Goal: Task Accomplishment & Management: Manage account settings

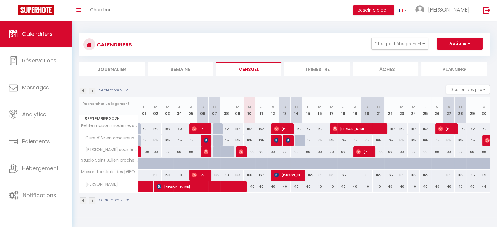
click at [270, 173] on div "170" at bounding box center [273, 174] width 12 height 11
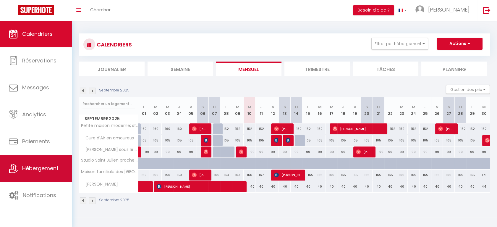
click at [35, 162] on link "Hébergement" at bounding box center [36, 168] width 72 height 27
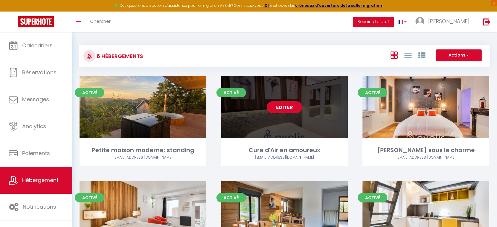
click at [287, 116] on div "Editer" at bounding box center [284, 107] width 127 height 62
select select "3"
select select "2"
select select "1"
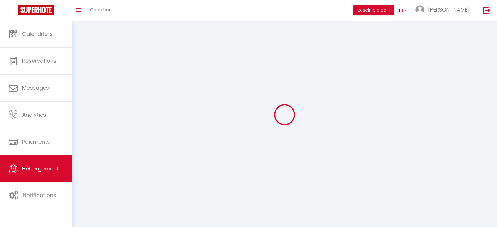
select select
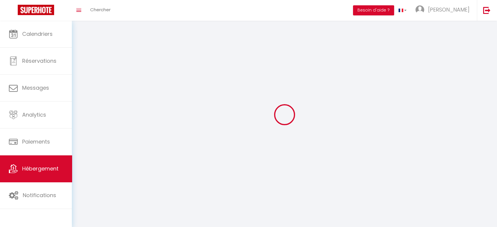
select select "1"
checkbox input "false"
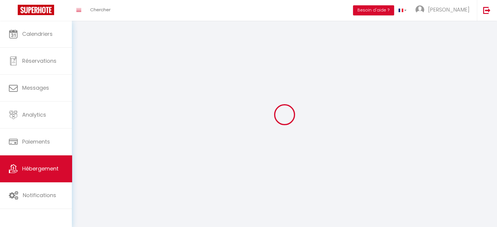
select select "28"
select select
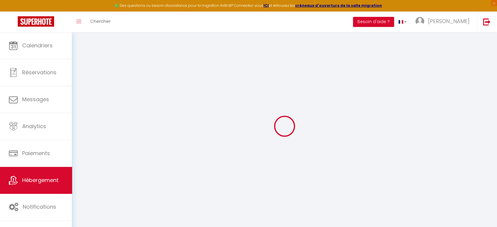
select select
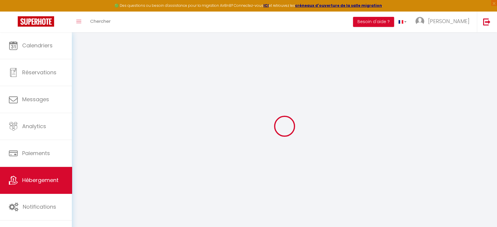
select select
checkbox input "false"
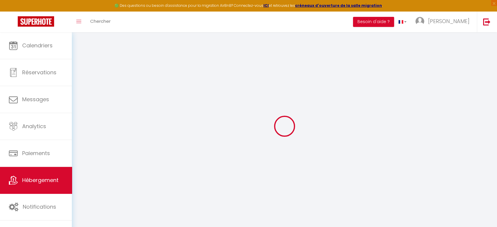
select select
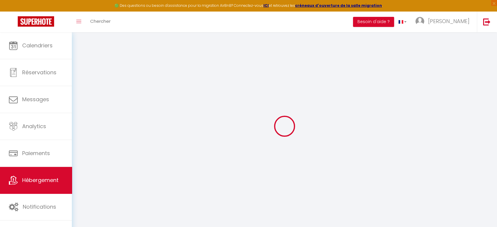
select select
checkbox input "false"
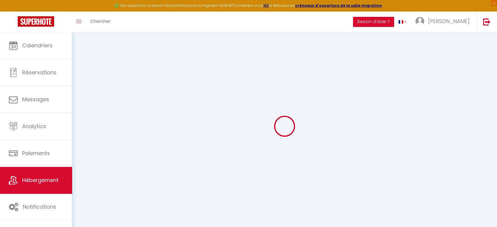
checkbox input "false"
select select
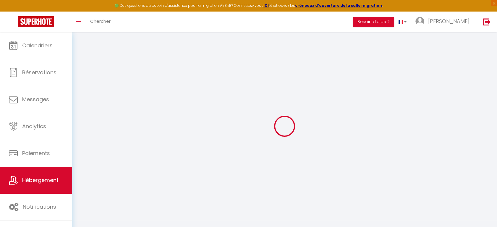
select select
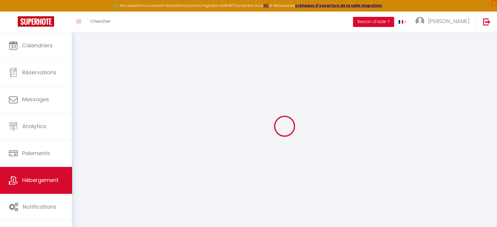
checkbox input "false"
select select
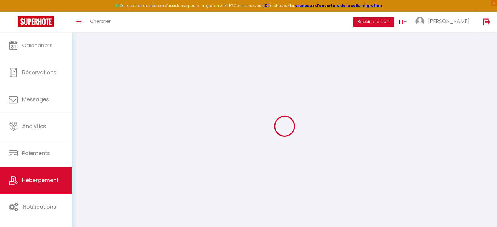
select select
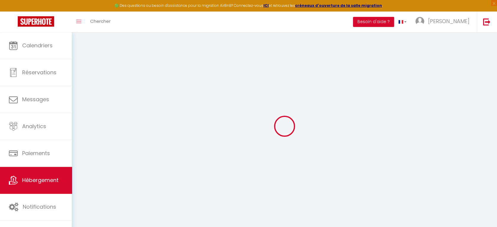
select select
checkbox input "false"
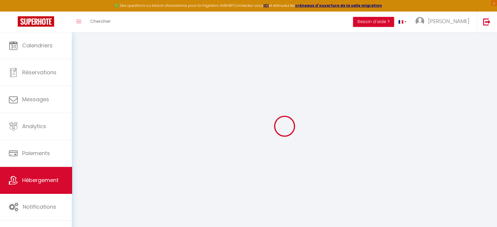
checkbox input "false"
select select
type input "Cure d'Air en amoureux"
type input "[PERSON_NAME]"
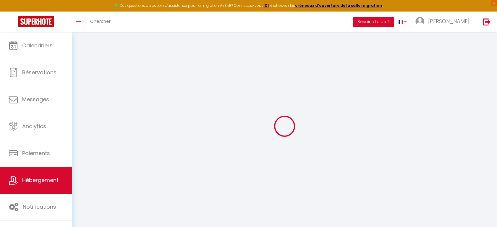
select select "condominium"
select select "2"
type input "129"
type input "45"
select select
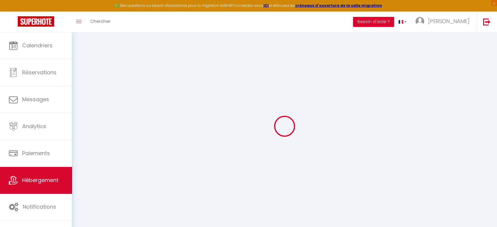
select select
type input "[STREET_ADDRESS][PERSON_NAME]"
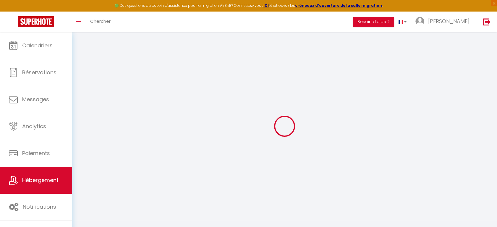
type input "54000"
type input "Nancy"
type input "[EMAIL_ADDRESS][DOMAIN_NAME]"
select select
checkbox input "false"
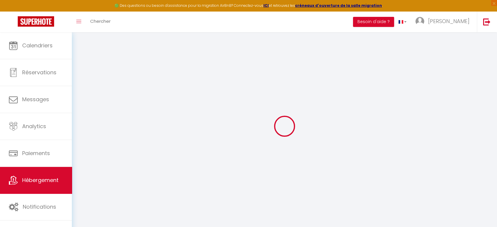
checkbox input "false"
type input "0"
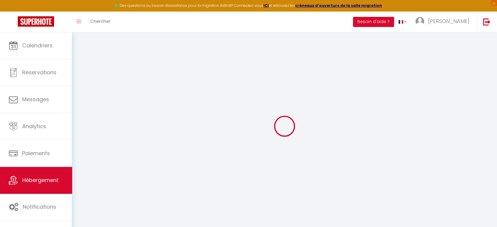
type input "0"
select select
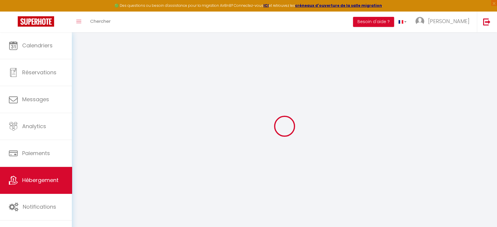
select select
checkbox input "false"
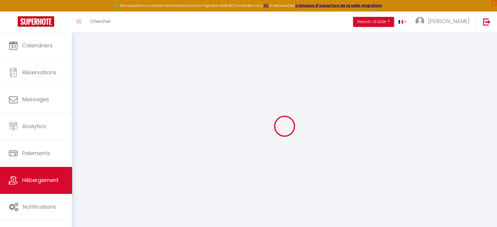
checkbox input "false"
select select
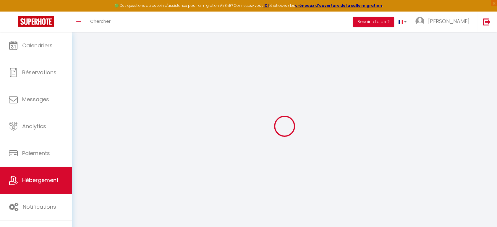
select select
checkbox input "false"
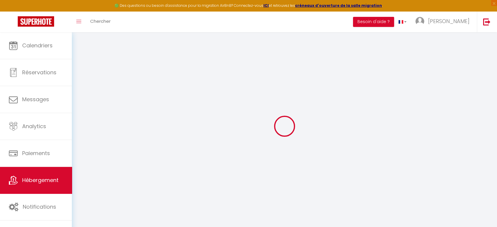
checkbox input "false"
select select
checkbox input "false"
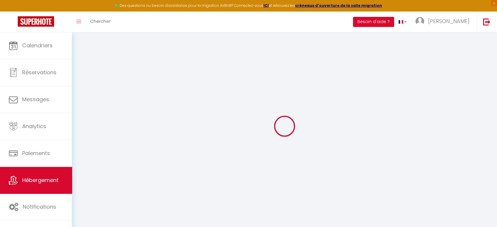
checkbox input "false"
select select "16:00"
select select "22:00"
select select "10:00"
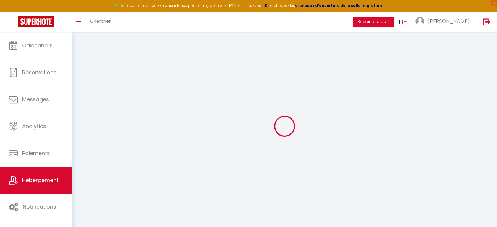
select select "30"
select select "120"
select select
checkbox input "false"
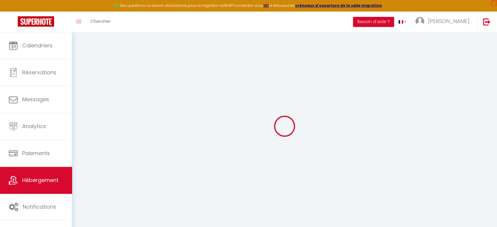
checkbox input "false"
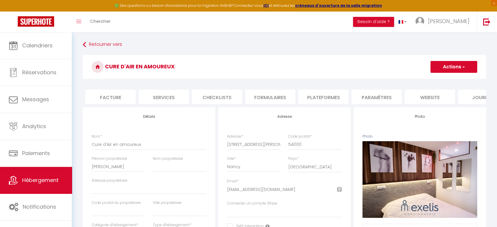
scroll to position [0, 129]
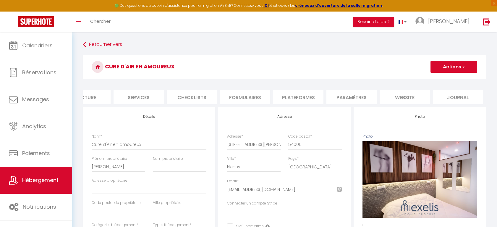
click at [347, 94] on li "Paramètres" at bounding box center [351, 96] width 50 height 14
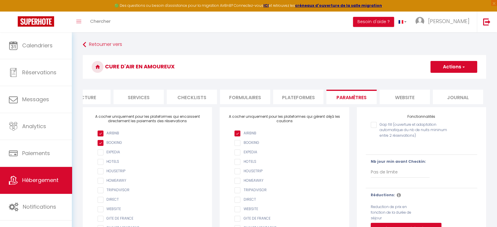
click at [305, 96] on li "Plateformes" at bounding box center [298, 96] width 50 height 14
select select
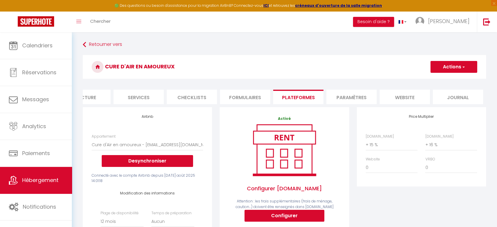
click at [153, 102] on li "Services" at bounding box center [138, 96] width 50 height 14
select select
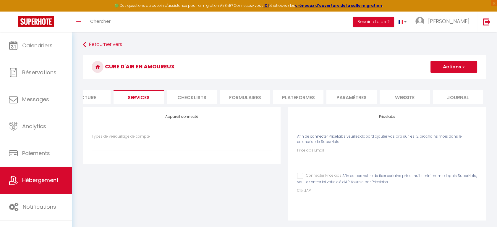
click at [455, 96] on li "Journal" at bounding box center [457, 96] width 50 height 14
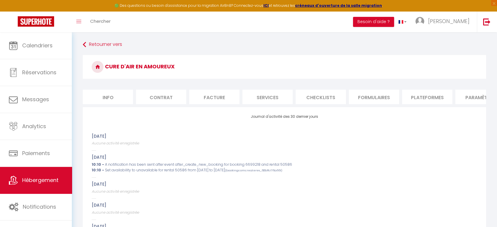
click at [111, 99] on li "Info" at bounding box center [108, 96] width 50 height 14
select select
checkbox input "false"
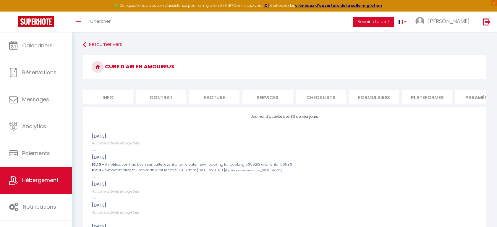
checkbox input "false"
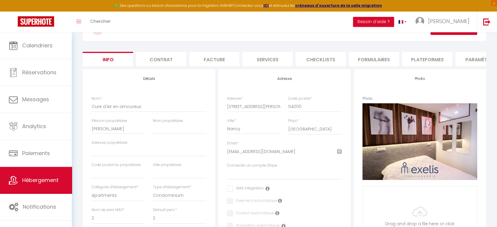
scroll to position [37, 0]
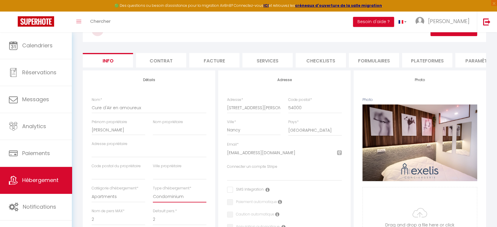
click at [167, 201] on select "Apartment Condominium Loft Serviced Apartment" at bounding box center [179, 196] width 53 height 11
select select "apartment"
click at [153, 195] on select "Apartment Condominium Loft Serviced Apartment" at bounding box center [179, 196] width 53 height 11
select select
checkbox input "false"
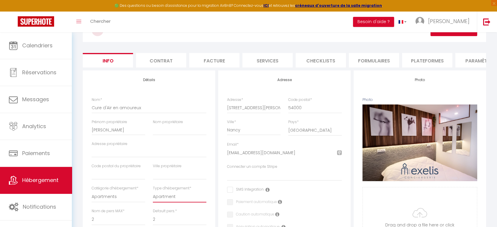
checkbox input "false"
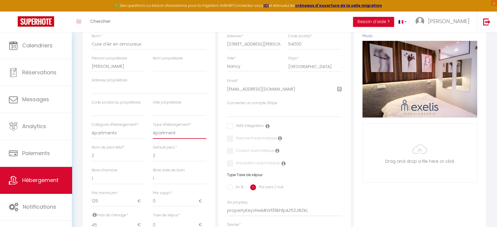
scroll to position [0, 0]
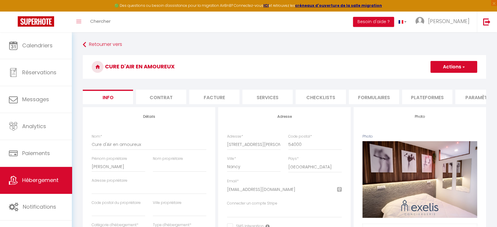
click at [429, 100] on li "Plateformes" at bounding box center [427, 96] width 50 height 14
select select
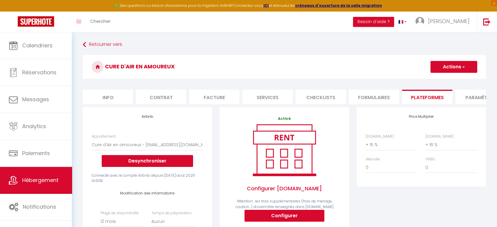
click at [373, 101] on li "Formulaires" at bounding box center [374, 96] width 50 height 14
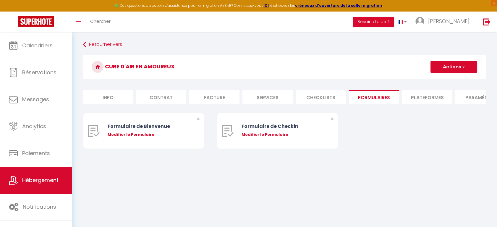
click at [311, 93] on li "Checklists" at bounding box center [320, 96] width 50 height 14
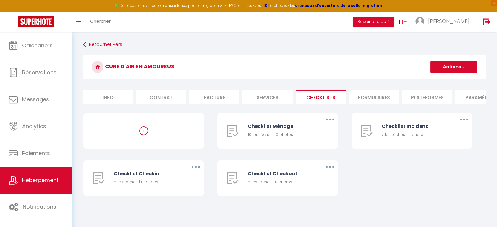
click at [272, 103] on li "Services" at bounding box center [267, 96] width 50 height 14
select select
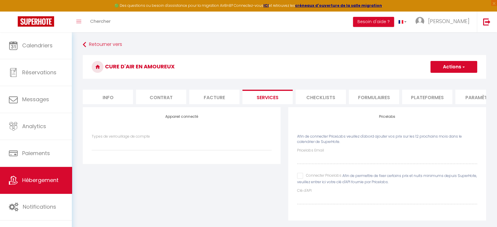
click at [229, 99] on li "Facture" at bounding box center [214, 96] width 50 height 14
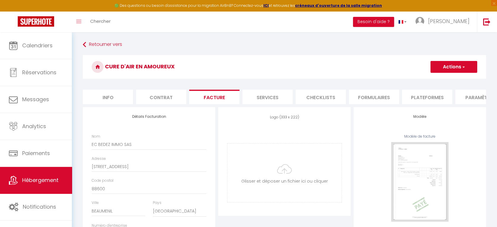
click at [466, 69] on button "Actions" at bounding box center [453, 67] width 47 height 12
click at [451, 78] on link "Enregistrer" at bounding box center [453, 80] width 47 height 8
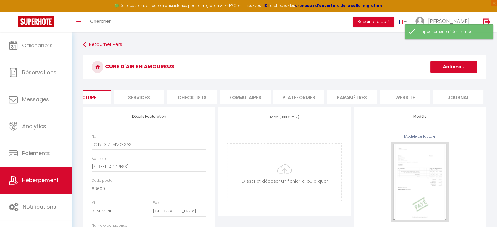
scroll to position [0, 129]
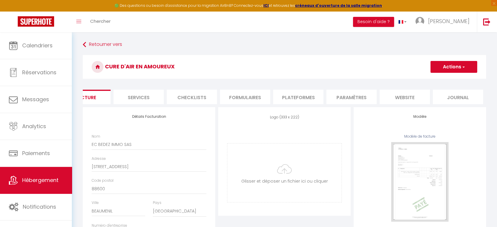
click at [360, 96] on li "Paramètres" at bounding box center [351, 96] width 50 height 14
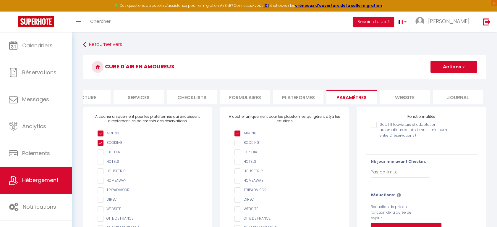
click at [302, 97] on li "Plateformes" at bounding box center [298, 96] width 50 height 14
select select
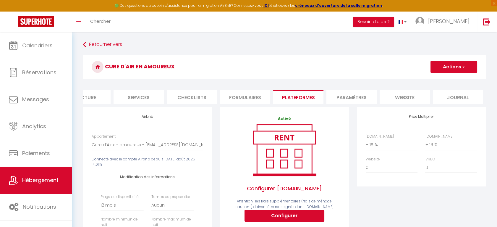
click at [245, 99] on li "Formulaires" at bounding box center [245, 96] width 50 height 14
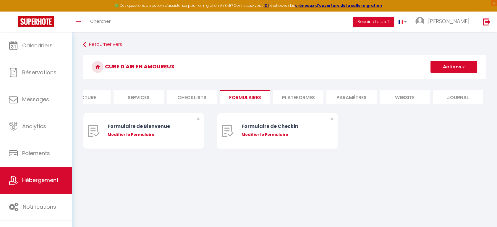
click at [245, 99] on li "Formulaires" at bounding box center [245, 96] width 50 height 14
click at [194, 97] on li "Checklists" at bounding box center [192, 96] width 50 height 14
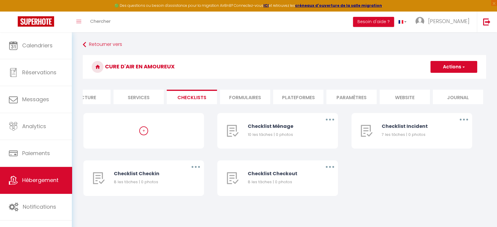
click at [140, 94] on li "Services" at bounding box center [138, 96] width 50 height 14
select select
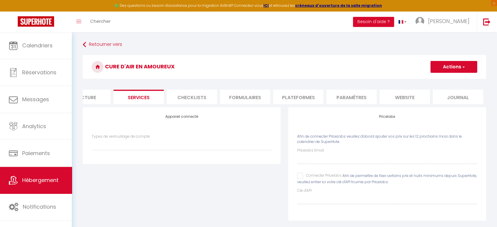
click at [94, 100] on li "Facture" at bounding box center [85, 96] width 50 height 14
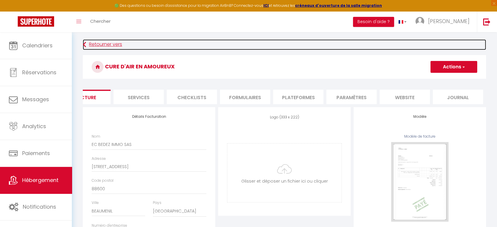
click at [83, 45] on icon at bounding box center [84, 44] width 3 height 11
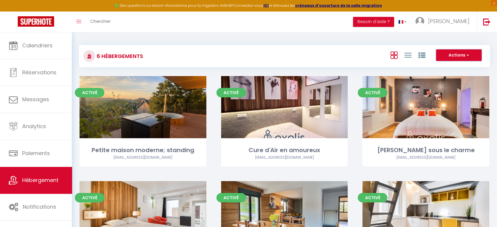
click at [471, 55] on button "Actions" at bounding box center [458, 55] width 45 height 12
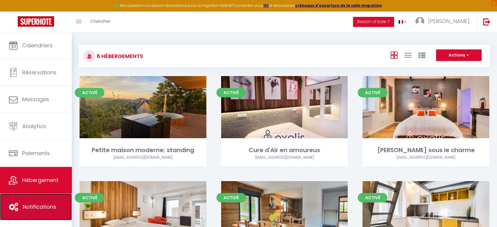
click at [29, 205] on span "Notifications" at bounding box center [39, 206] width 33 height 7
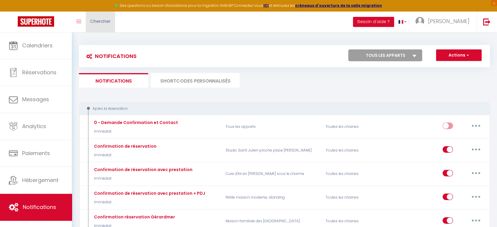
click at [99, 23] on span "Chercher" at bounding box center [100, 21] width 20 height 6
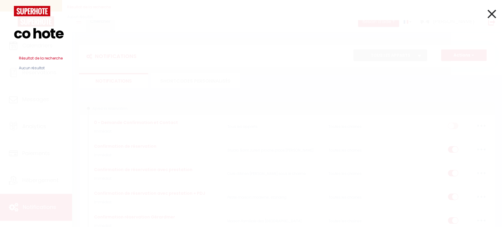
type input "co hote"
click at [491, 15] on icon at bounding box center [491, 13] width 9 height 15
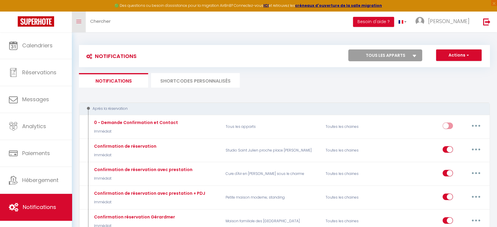
click at [78, 20] on icon "Toggle menubar" at bounding box center [78, 22] width 5 height 4
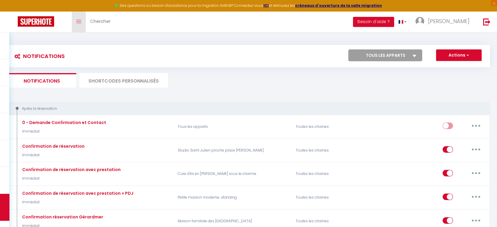
click at [78, 20] on icon "Toggle menubar" at bounding box center [78, 22] width 5 height 4
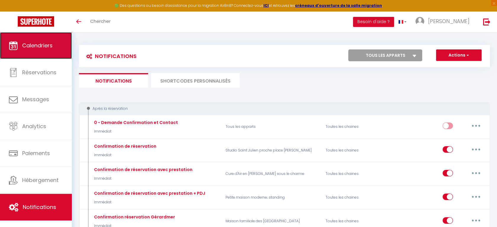
click at [38, 44] on span "Calendriers" at bounding box center [37, 45] width 30 height 7
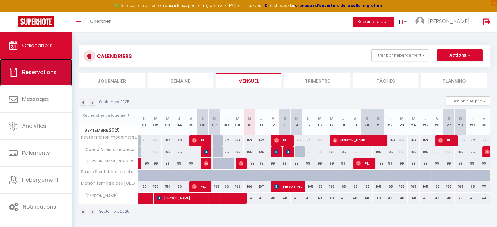
click at [41, 72] on span "Réservations" at bounding box center [39, 71] width 34 height 7
select select "not_cancelled"
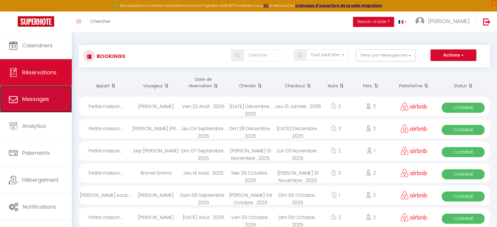
click at [35, 95] on link "Messages" at bounding box center [36, 99] width 72 height 27
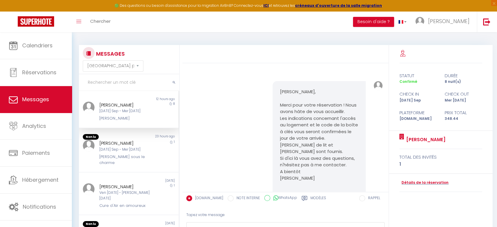
scroll to position [1138, 0]
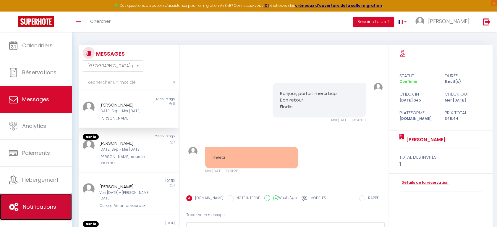
click at [38, 204] on span "Notifications" at bounding box center [39, 206] width 33 height 7
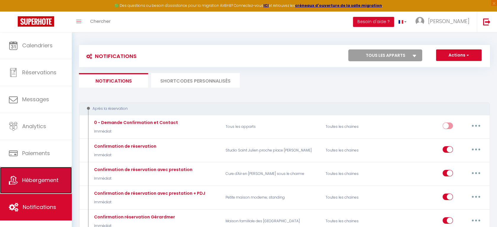
click at [35, 183] on span "Hébergement" at bounding box center [40, 179] width 36 height 7
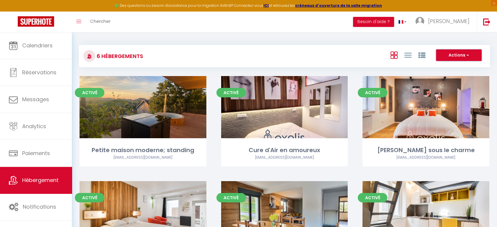
drag, startPoint x: 263, startPoint y: 98, endPoint x: 468, endPoint y: 55, distance: 209.2
click at [468, 55] on span "button" at bounding box center [467, 55] width 4 height 6
click at [461, 68] on li "Créer un Hébergement" at bounding box center [454, 67] width 54 height 6
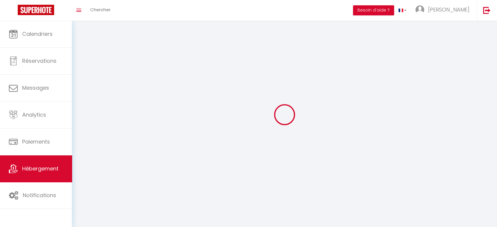
select select "1"
select select
select select "28"
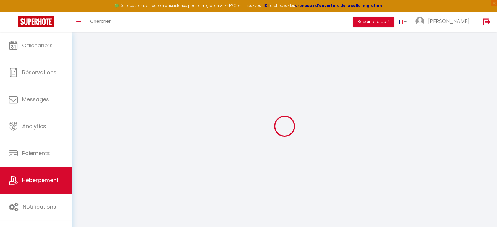
select select
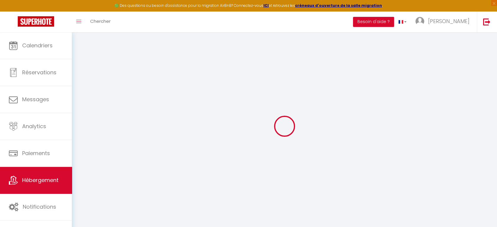
select select
checkbox input "false"
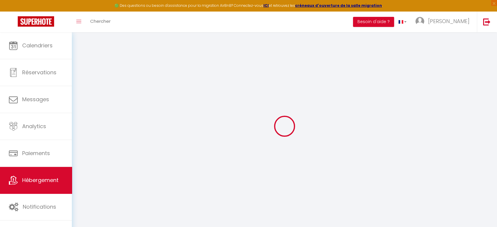
select select
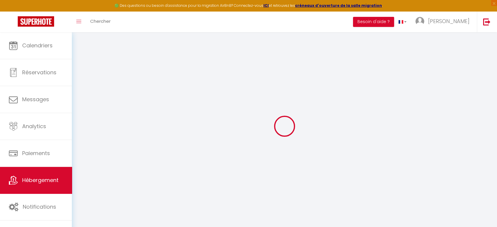
select select
checkbox input "false"
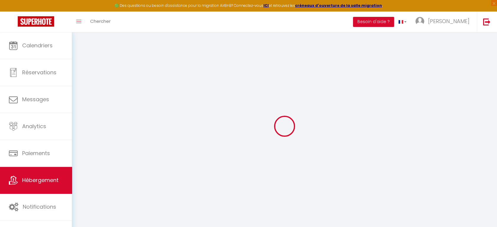
checkbox input "false"
select select
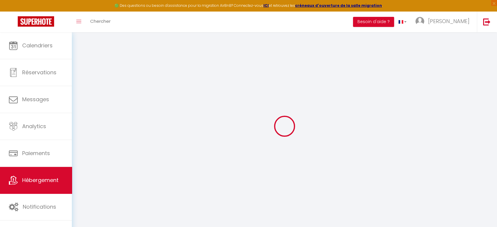
checkbox input "false"
select select
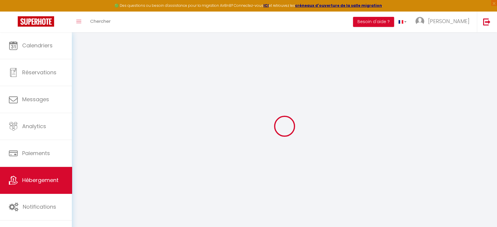
select select
select select "15:00"
select select "23:45"
select select "11:00"
select select "30"
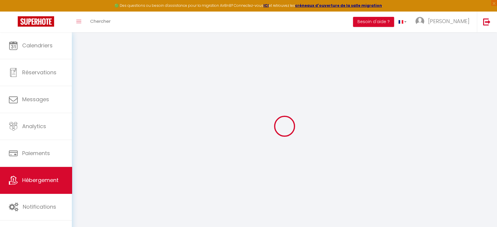
select select "120"
select select
checkbox input "false"
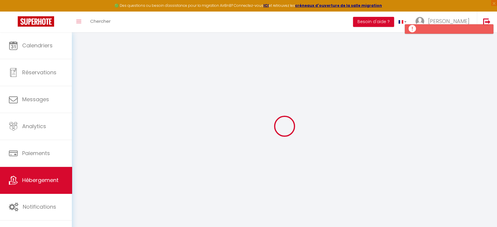
checkbox input "false"
select select
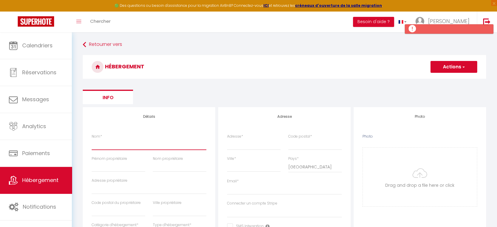
click at [123, 143] on input "Nom *" at bounding box center [149, 144] width 115 height 11
type input "C"
select select
checkbox input "false"
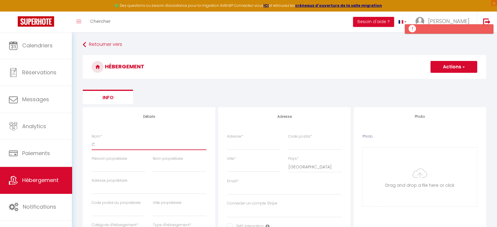
checkbox input "false"
select select
type input "Ch"
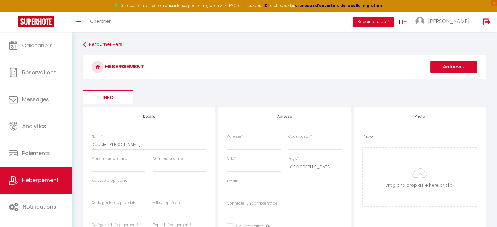
click at [127, 173] on div "Prénom propriétaire" at bounding box center [118, 167] width 61 height 22
click at [121, 166] on input "Prénom propriétaire" at bounding box center [118, 166] width 53 height 11
click at [127, 164] on input "[PERSON_NAME]" at bounding box center [118, 166] width 53 height 11
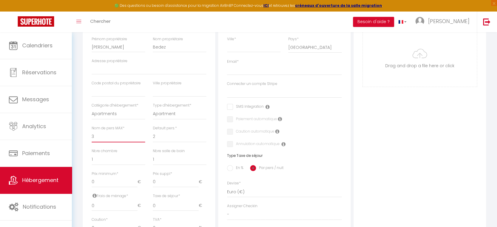
click at [99, 136] on select "1 2 3 4 5 6 7 8 9 10 11 12 13 14" at bounding box center [118, 136] width 53 height 11
click at [92, 131] on select "1 2 3 4 5 6 7 8 9 10 11 12 13 14" at bounding box center [118, 136] width 53 height 11
click at [163, 162] on select "0 1 2 3 4 5 6 7 8 9 10 11 12 13" at bounding box center [179, 159] width 53 height 11
click at [153, 154] on select "0 1 2 3 4 5 6 7 8 9 10 11 12 13" at bounding box center [179, 159] width 53 height 11
click at [166, 135] on select "1 2 3 4 5 6 7 8 9 10 11 12 13 14" at bounding box center [179, 136] width 53 height 11
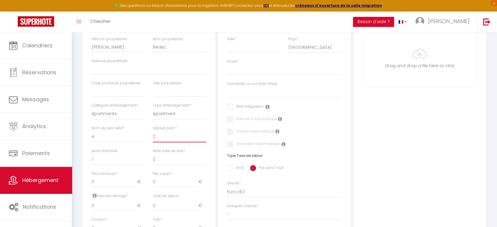
click at [166, 135] on select "1 2 3 4 5 6 7 8 9 10 11 12 13 14" at bounding box center [179, 136] width 53 height 11
click at [115, 205] on input "0" at bounding box center [115, 205] width 46 height 11
click at [406, 108] on div "Photo Photo Drag and drop a file here or click Ooops, something wrong appended.…" at bounding box center [419, 176] width 132 height 376
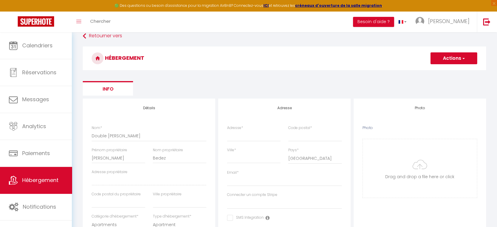
scroll to position [9, 0]
click at [247, 132] on input "Adresse *" at bounding box center [253, 135] width 53 height 11
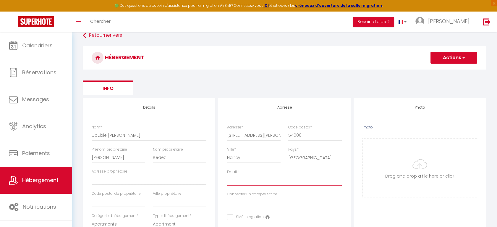
click at [247, 177] on input "Email *" at bounding box center [284, 180] width 115 height 11
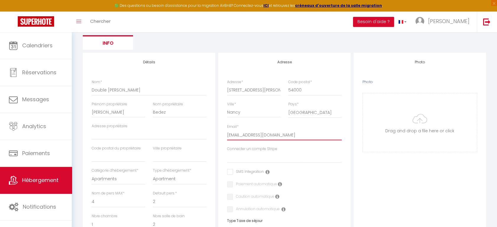
scroll to position [0, 0]
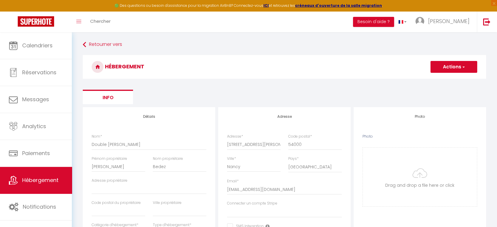
click at [453, 68] on button "Actions" at bounding box center [453, 67] width 47 height 12
click at [449, 81] on input "Enregistrer" at bounding box center [447, 80] width 22 height 6
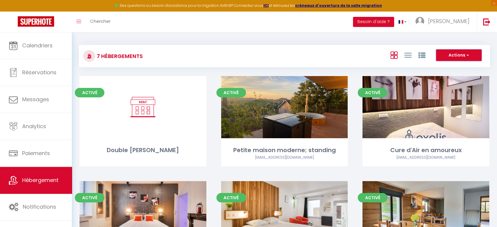
click at [458, 55] on button "Actions" at bounding box center [458, 55] width 45 height 12
click at [437, 74] on li "Nouveau groupe" at bounding box center [454, 74] width 54 height 6
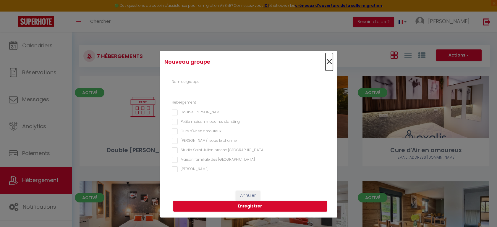
click at [329, 60] on span "×" at bounding box center [328, 62] width 7 height 18
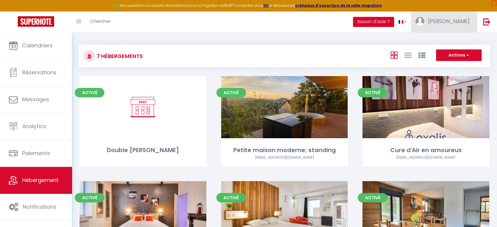
click at [454, 22] on span "[PERSON_NAME]" at bounding box center [448, 20] width 41 height 7
click at [444, 49] on link "Équipe" at bounding box center [453, 52] width 44 height 10
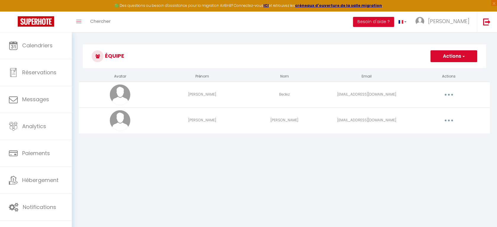
click at [456, 55] on button "Actions" at bounding box center [453, 56] width 47 height 12
click at [450, 66] on link "Ajouter un nouvel utilisateur" at bounding box center [442, 69] width 70 height 8
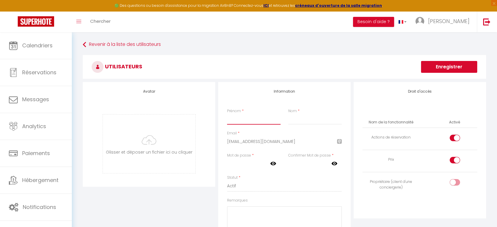
click at [250, 124] on input "Prénom" at bounding box center [253, 119] width 53 height 11
paste input "[EMAIL_ADDRESS][DOMAIN_NAME]"
click at [460, 69] on button "Enregistrer" at bounding box center [449, 67] width 56 height 12
click at [272, 163] on icon at bounding box center [273, 163] width 6 height 6
click at [206, 165] on div "Avatar [PERSON_NAME] et déposer un fichier ici ou cliquer Ooops, something wron…" at bounding box center [284, 184] width 406 height 204
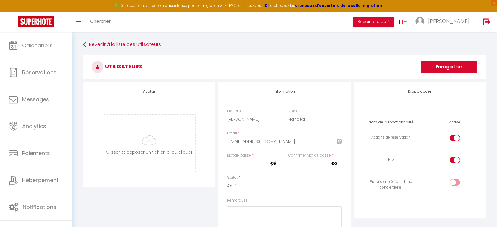
click at [206, 165] on div "Avatar [PERSON_NAME] et déposer un fichier ici ou cliquer Ooops, something wron…" at bounding box center [149, 134] width 132 height 105
click at [437, 69] on button "Enregistrer" at bounding box center [449, 67] width 56 height 12
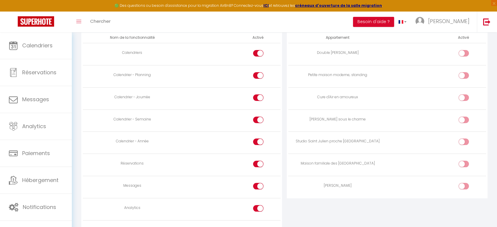
scroll to position [302, 0]
click at [262, 208] on input "checkbox" at bounding box center [263, 208] width 10 height 9
click at [463, 53] on input "checkbox" at bounding box center [468, 53] width 10 height 9
click at [464, 96] on input "checkbox" at bounding box center [468, 97] width 10 height 9
click at [464, 119] on input "checkbox" at bounding box center [468, 119] width 10 height 9
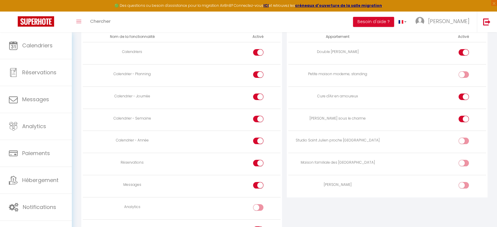
click at [466, 186] on input "checkbox" at bounding box center [468, 186] width 10 height 9
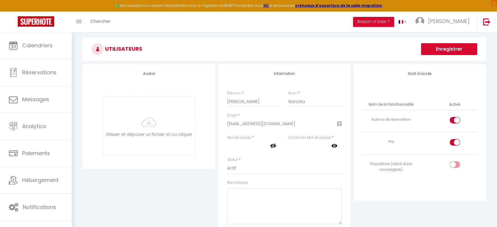
scroll to position [16, 0]
click at [453, 48] on button "Enregistrer" at bounding box center [449, 51] width 56 height 12
click at [435, 52] on button "Enregistrer" at bounding box center [449, 51] width 56 height 12
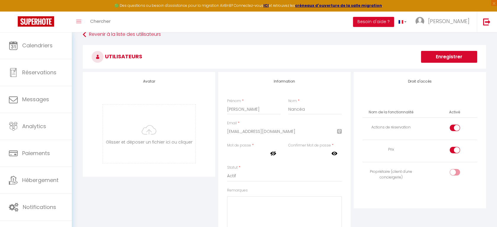
scroll to position [0, 0]
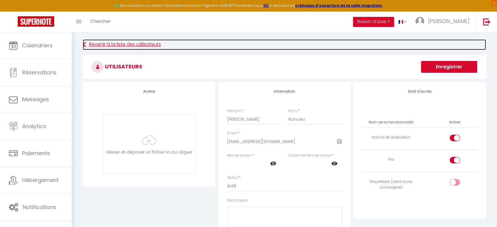
click at [149, 46] on link "Revenir à la liste des utilisateurs" at bounding box center [284, 44] width 403 height 11
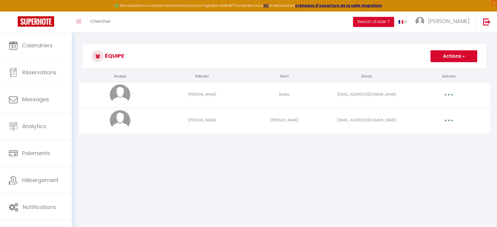
click at [364, 120] on td "[EMAIL_ADDRESS][DOMAIN_NAME]" at bounding box center [366, 120] width 82 height 26
click at [443, 119] on button "button" at bounding box center [448, 119] width 17 height 9
click at [430, 134] on link "Editer" at bounding box center [433, 134] width 44 height 10
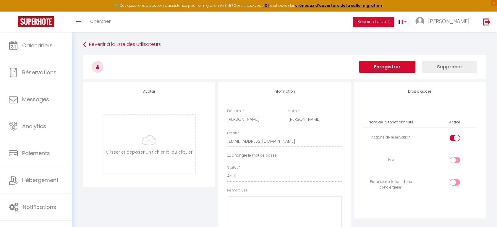
click at [389, 65] on button "Enregistrer" at bounding box center [387, 67] width 56 height 12
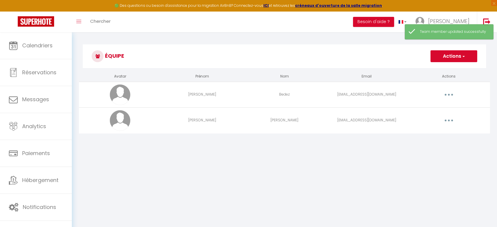
click at [456, 55] on button "Actions" at bounding box center [453, 56] width 47 height 12
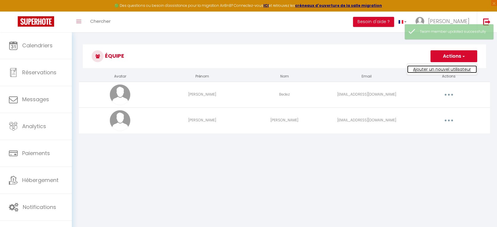
click at [444, 69] on link "Ajouter un nouvel utilisateur" at bounding box center [442, 69] width 70 height 8
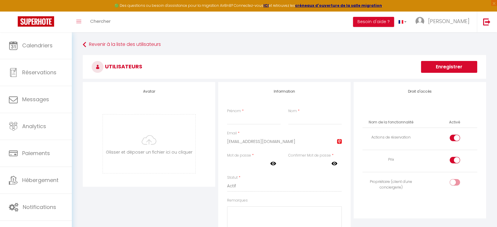
click at [291, 143] on input "[EMAIL_ADDRESS][DOMAIN_NAME]" at bounding box center [284, 141] width 115 height 11
drag, startPoint x: 291, startPoint y: 143, endPoint x: 198, endPoint y: 142, distance: 92.5
click at [198, 142] on div "Avatar [PERSON_NAME] et déposer un fichier ici ou cliquer Ooops, something wron…" at bounding box center [284, 184] width 406 height 204
paste input "[EMAIL_ADDRESS][DOMAIN_NAME]"
click at [233, 117] on input "Prénom" at bounding box center [253, 119] width 53 height 11
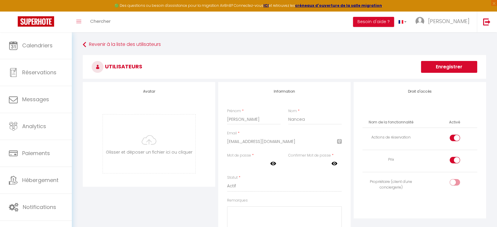
click at [273, 164] on icon at bounding box center [273, 163] width 6 height 6
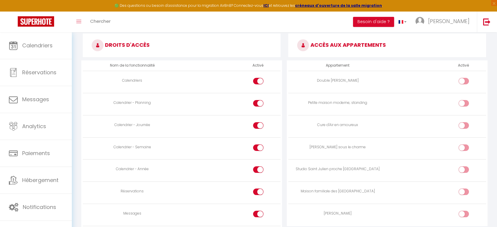
scroll to position [284, 0]
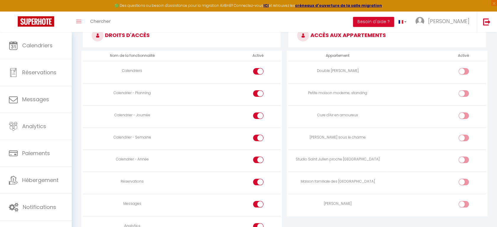
click at [463, 69] on input "checkbox" at bounding box center [468, 72] width 10 height 9
click at [461, 114] on div at bounding box center [463, 115] width 10 height 6
click at [463, 114] on input "checkbox" at bounding box center [468, 116] width 10 height 9
click at [463, 136] on div at bounding box center [463, 137] width 10 height 6
click at [463, 136] on input "checkbox" at bounding box center [468, 138] width 10 height 9
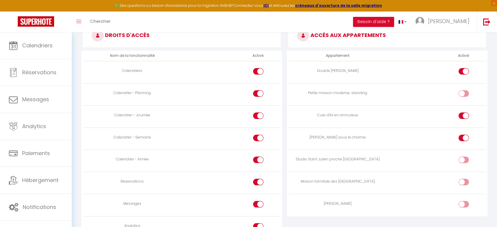
click at [463, 201] on div at bounding box center [463, 204] width 10 height 6
click at [463, 201] on input "checkbox" at bounding box center [468, 205] width 10 height 9
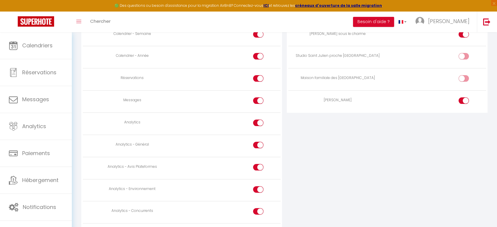
scroll to position [429, 0]
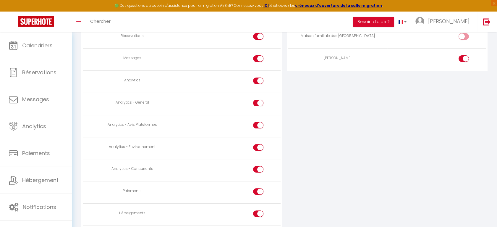
click at [260, 168] on input "checkbox" at bounding box center [263, 170] width 10 height 9
click at [259, 147] on input "checkbox" at bounding box center [263, 148] width 10 height 9
click at [258, 123] on input "checkbox" at bounding box center [263, 126] width 10 height 9
click at [261, 100] on input "checkbox" at bounding box center [263, 104] width 10 height 9
click at [257, 81] on div at bounding box center [258, 80] width 10 height 6
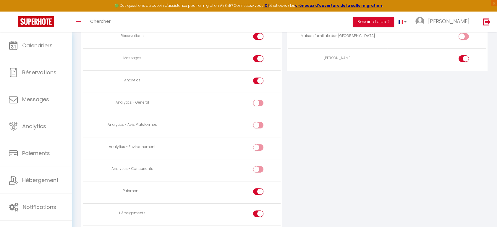
click at [258, 81] on input "checkbox" at bounding box center [263, 81] width 10 height 9
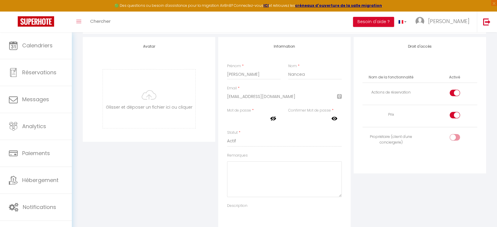
scroll to position [0, 0]
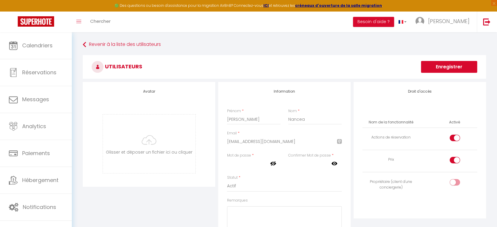
click at [458, 68] on button "Enregistrer" at bounding box center [449, 67] width 56 height 12
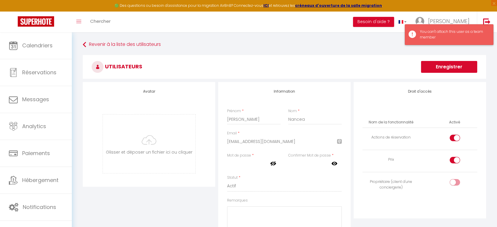
click at [419, 33] on div "You can't attach this user as a team member" at bounding box center [448, 34] width 89 height 21
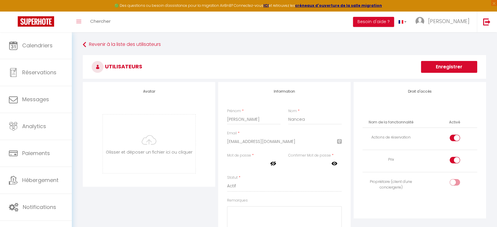
click at [288, 178] on div "Statut * Actif Inactif" at bounding box center [284, 183] width 115 height 17
click at [448, 67] on button "Enregistrer" at bounding box center [449, 67] width 56 height 12
click at [318, 25] on div "Toggle menubar Chercher BUTTON Besoin d'aide ? Elodie Paramètres Équipe" at bounding box center [267, 22] width 449 height 21
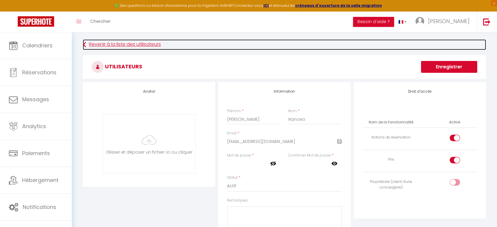
click at [158, 46] on link "Revenir à la liste des utilisateurs" at bounding box center [284, 44] width 403 height 11
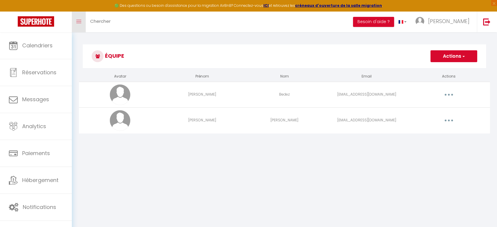
click at [79, 24] on link "Toggle menubar" at bounding box center [79, 22] width 14 height 21
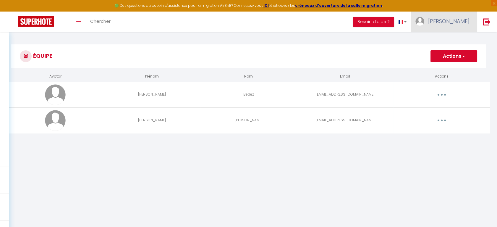
click at [454, 21] on span "[PERSON_NAME]" at bounding box center [448, 20] width 41 height 7
click at [127, 20] on div "Toggle menubar Chercher BUTTON Besoin d'aide ? Elodie Paramètres Équipe" at bounding box center [267, 22] width 449 height 21
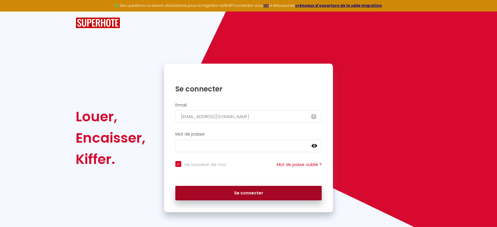
click at [227, 193] on button "Se connecter" at bounding box center [248, 192] width 147 height 15
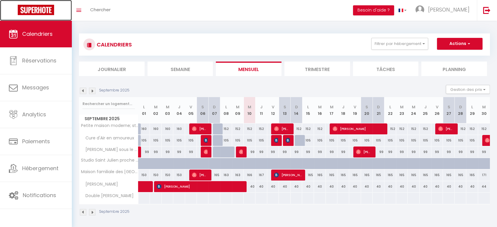
click at [38, 10] on img at bounding box center [36, 10] width 36 height 10
click at [77, 12] on link "Toggle menubar" at bounding box center [79, 10] width 14 height 21
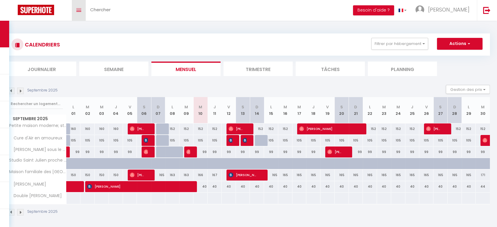
click at [77, 12] on link "Toggle menubar" at bounding box center [79, 10] width 14 height 21
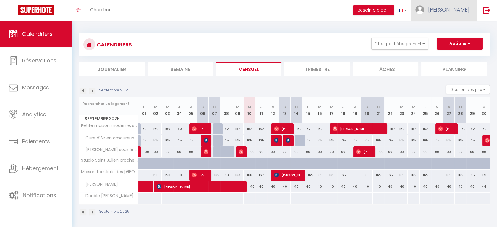
click at [462, 7] on span "[PERSON_NAME]" at bounding box center [448, 9] width 41 height 7
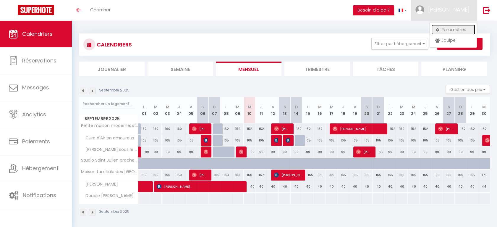
click at [452, 25] on link "Paramètres" at bounding box center [453, 30] width 44 height 10
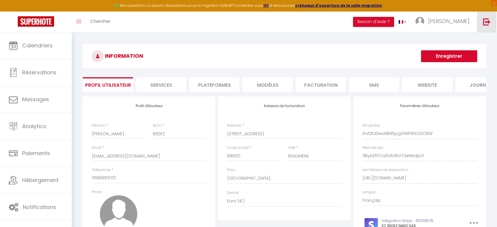
click at [484, 21] on img at bounding box center [486, 21] width 7 height 7
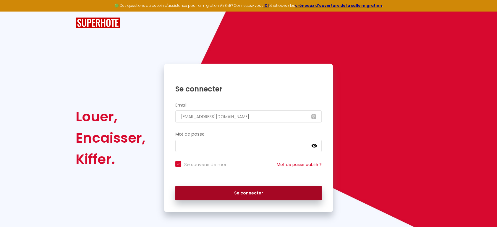
click at [274, 196] on button "Se connecter" at bounding box center [248, 192] width 147 height 15
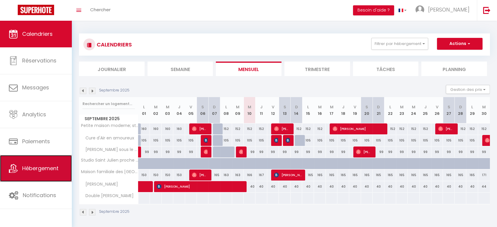
click at [41, 171] on span "Hébergement" at bounding box center [40, 167] width 36 height 7
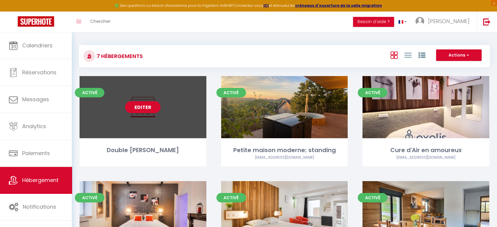
click at [142, 108] on link "Editer" at bounding box center [142, 107] width 35 height 12
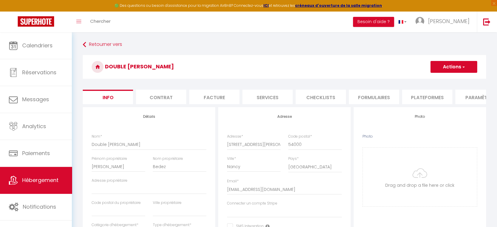
click at [447, 63] on button "Actions" at bounding box center [453, 67] width 47 height 12
click at [439, 93] on link "Supprimer" at bounding box center [444, 95] width 63 height 8
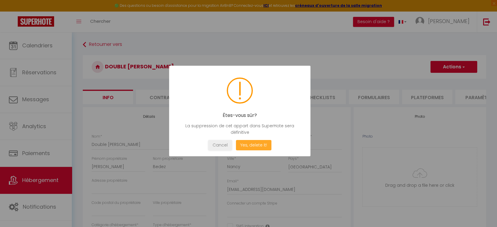
click at [250, 142] on button "Yes, delete it!" at bounding box center [253, 145] width 35 height 10
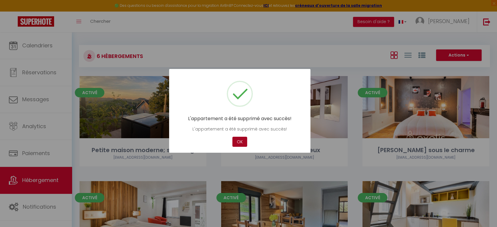
click at [238, 139] on button "OK" at bounding box center [239, 141] width 15 height 10
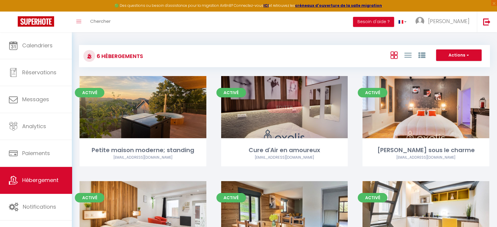
click at [289, 106] on link "Editer" at bounding box center [283, 107] width 35 height 12
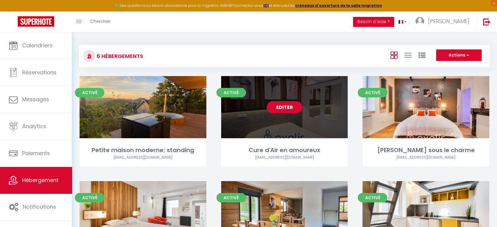
click at [289, 106] on link "Editer" at bounding box center [283, 107] width 35 height 12
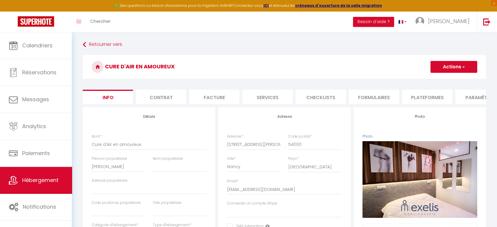
click at [426, 97] on li "Plateformes" at bounding box center [427, 96] width 50 height 14
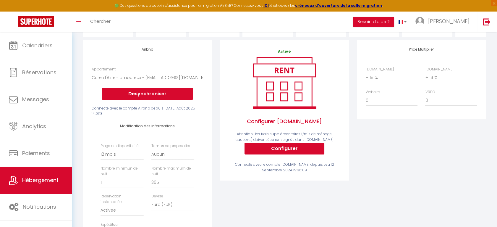
scroll to position [72, 0]
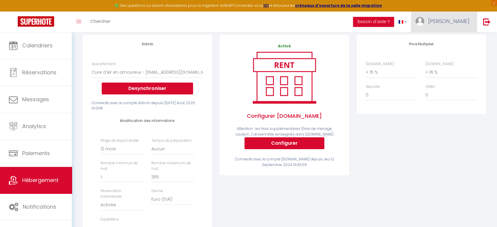
click at [465, 17] on span "[PERSON_NAME]" at bounding box center [448, 20] width 41 height 7
click at [445, 49] on link "Équipe" at bounding box center [453, 52] width 44 height 10
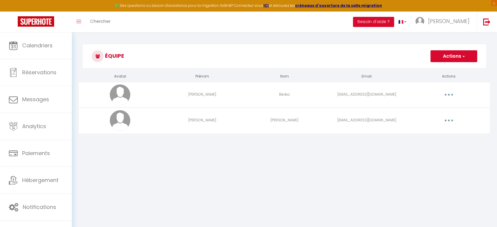
click at [454, 57] on button "Actions" at bounding box center [453, 56] width 47 height 12
click at [442, 66] on link "Ajouter un nouvel utilisateur" at bounding box center [442, 69] width 70 height 8
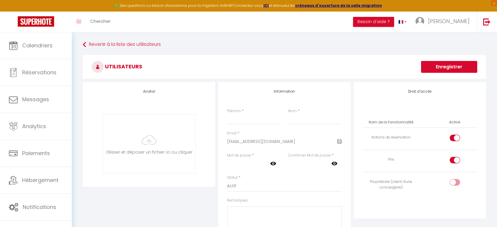
click at [457, 162] on input "checkbox" at bounding box center [459, 161] width 10 height 9
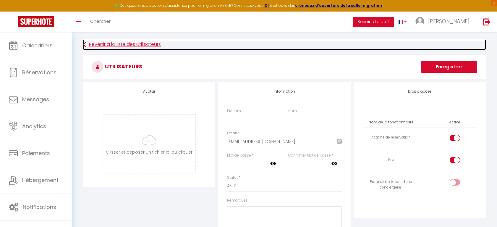
click at [121, 45] on link "Revenir à la liste des utilisateurs" at bounding box center [284, 44] width 403 height 11
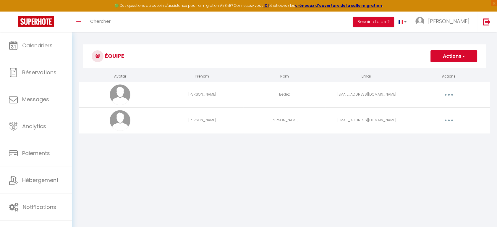
click at [451, 92] on button "button" at bounding box center [448, 94] width 17 height 9
click at [421, 105] on link "Editer" at bounding box center [433, 108] width 44 height 10
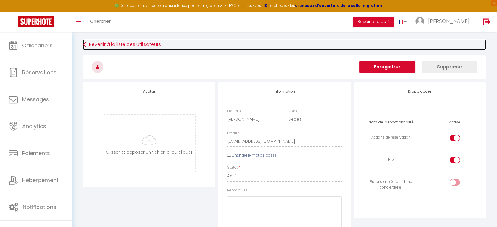
click at [87, 45] on link "Revenir à la liste des utilisateurs" at bounding box center [284, 44] width 403 height 11
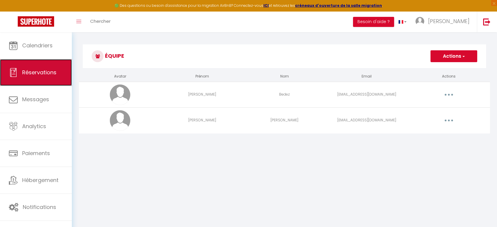
click at [36, 76] on link "Réservations" at bounding box center [36, 72] width 72 height 27
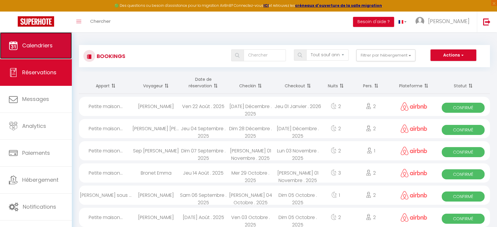
click at [51, 51] on link "Calendriers" at bounding box center [36, 45] width 72 height 27
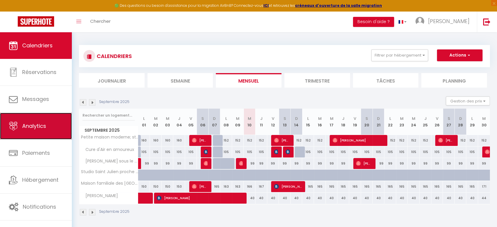
click at [41, 123] on span "Analytics" at bounding box center [34, 125] width 24 height 7
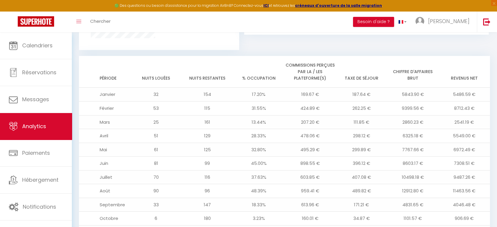
scroll to position [481, 0]
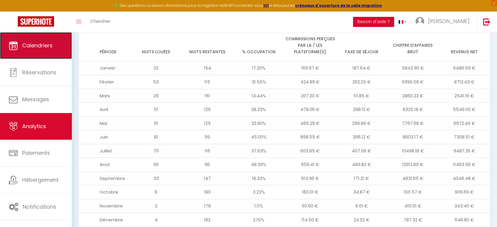
click at [49, 45] on span "Calendriers" at bounding box center [37, 45] width 30 height 7
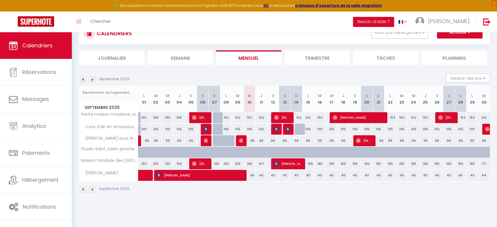
scroll to position [22, 0]
